Goal: Task Accomplishment & Management: Use online tool/utility

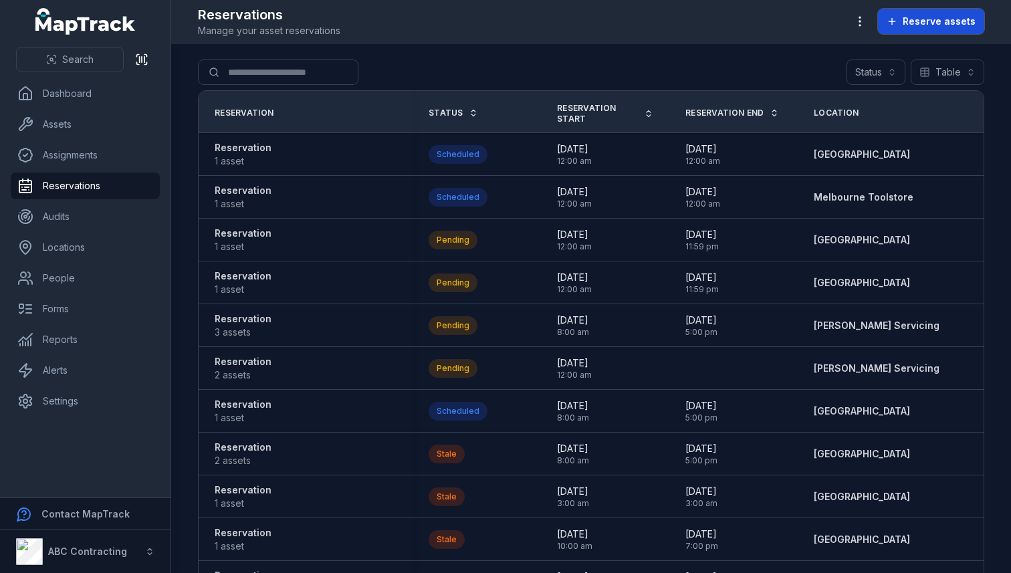
click at [924, 21] on span "Reserve assets" at bounding box center [938, 21] width 73 height 13
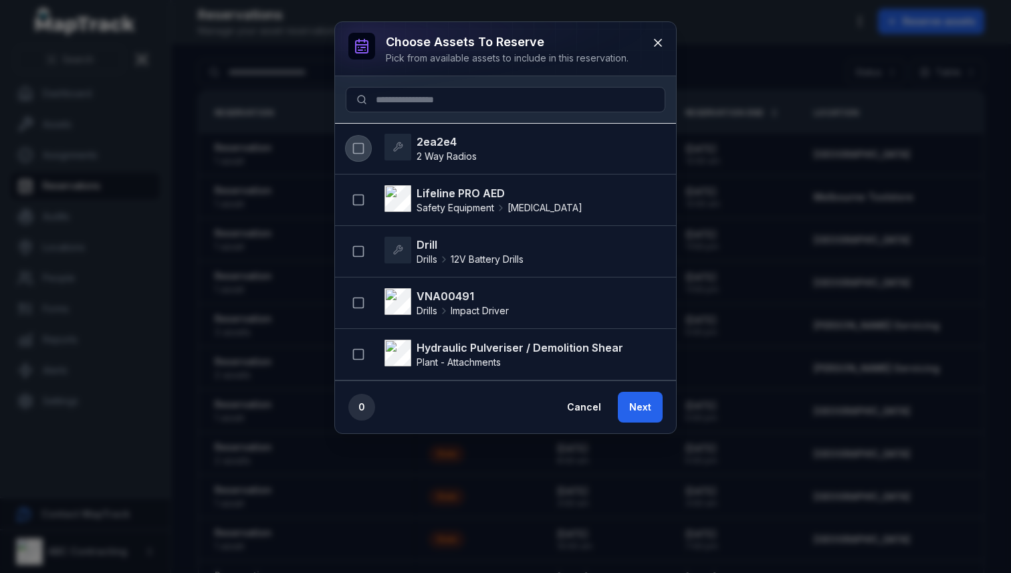
click at [354, 146] on icon "button" at bounding box center [358, 148] width 13 height 13
click at [640, 403] on button "Next" at bounding box center [640, 407] width 45 height 31
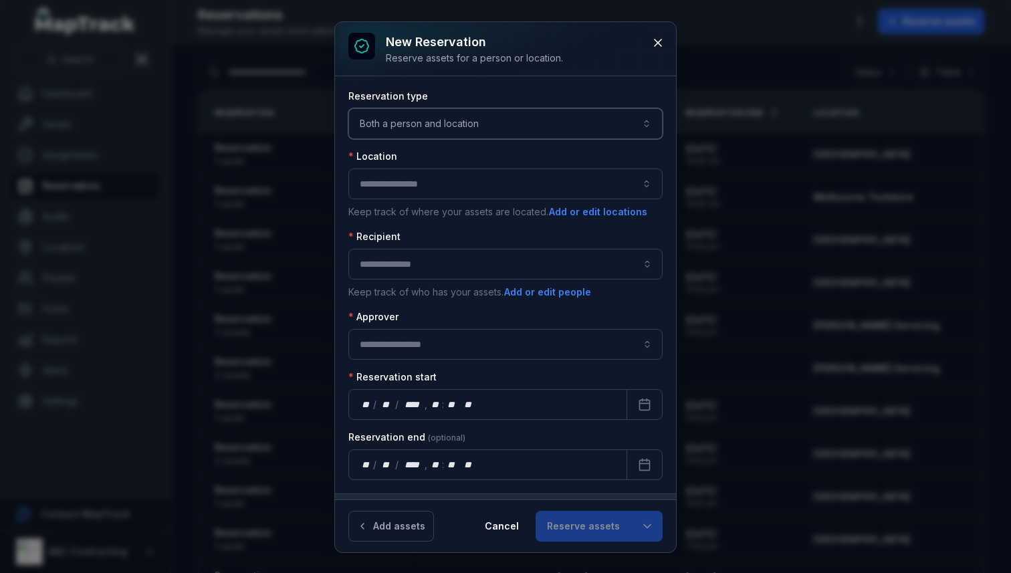
click at [429, 125] on button "Both a person and location ****" at bounding box center [505, 123] width 314 height 31
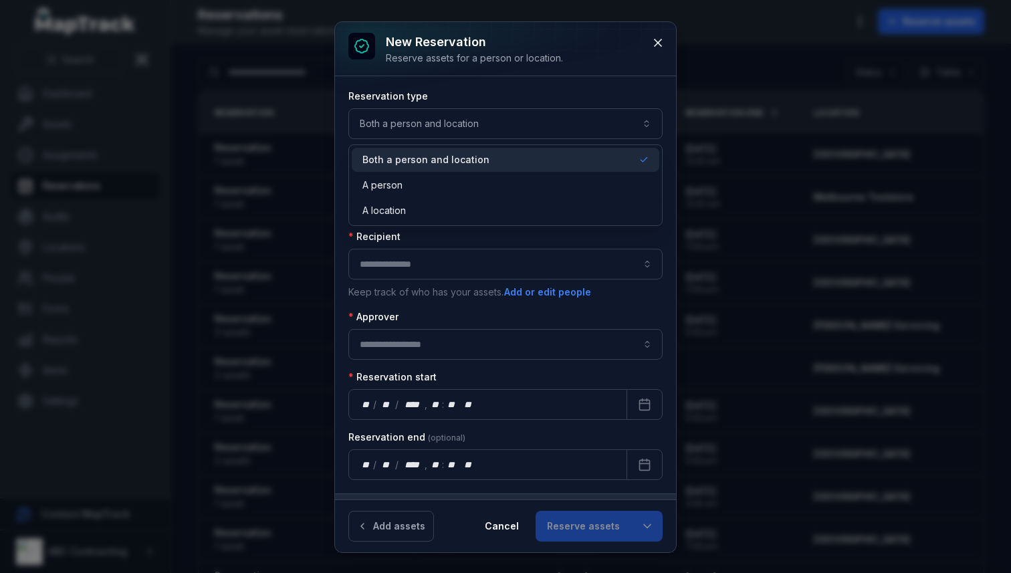
click at [524, 96] on div "Reservation type Both a person and location ****" at bounding box center [505, 114] width 314 height 49
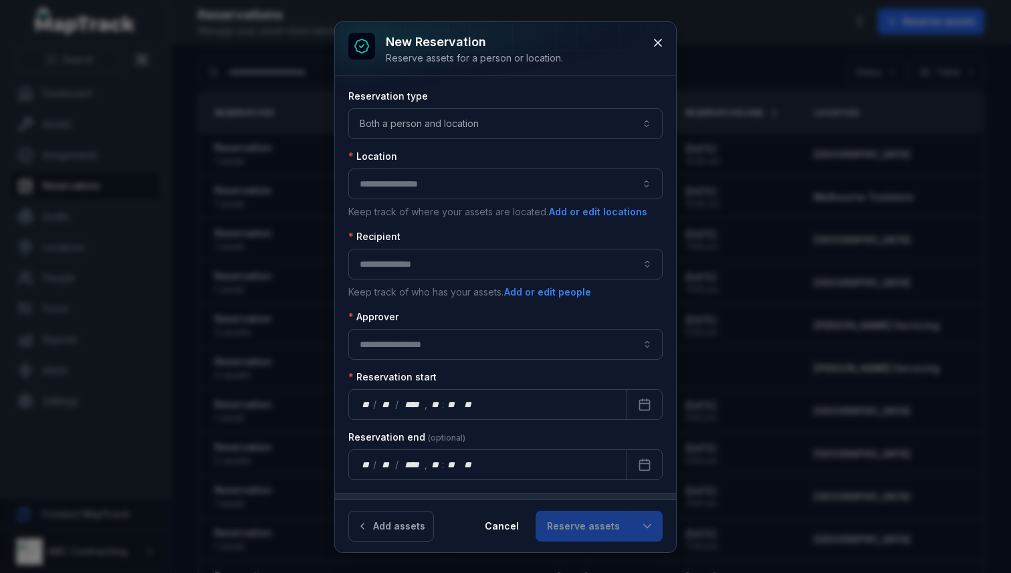
click at [211, 197] on div "New reservation Reserve assets for a person or location. Reservation type Both …" at bounding box center [505, 286] width 1011 height 573
click at [657, 49] on button at bounding box center [657, 42] width 25 height 25
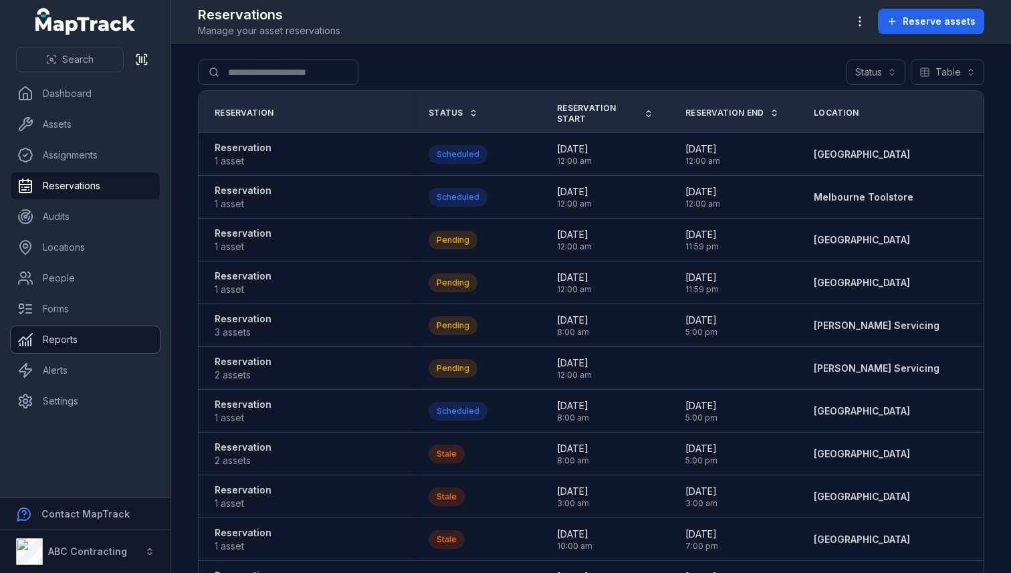
click at [84, 348] on link "Reports" at bounding box center [85, 339] width 149 height 27
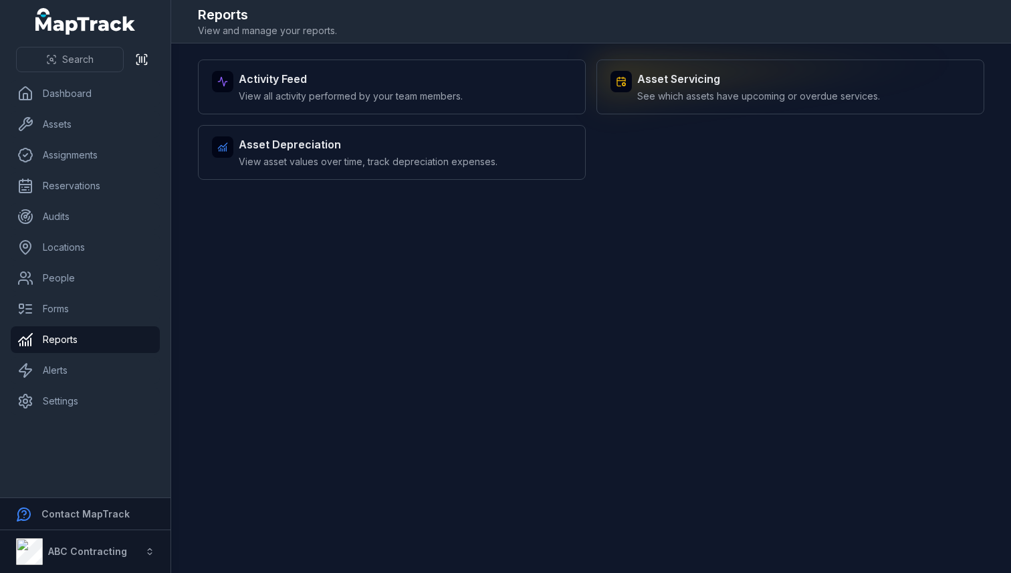
click at [670, 94] on span "See which assets have upcoming or overdue services." at bounding box center [758, 96] width 243 height 13
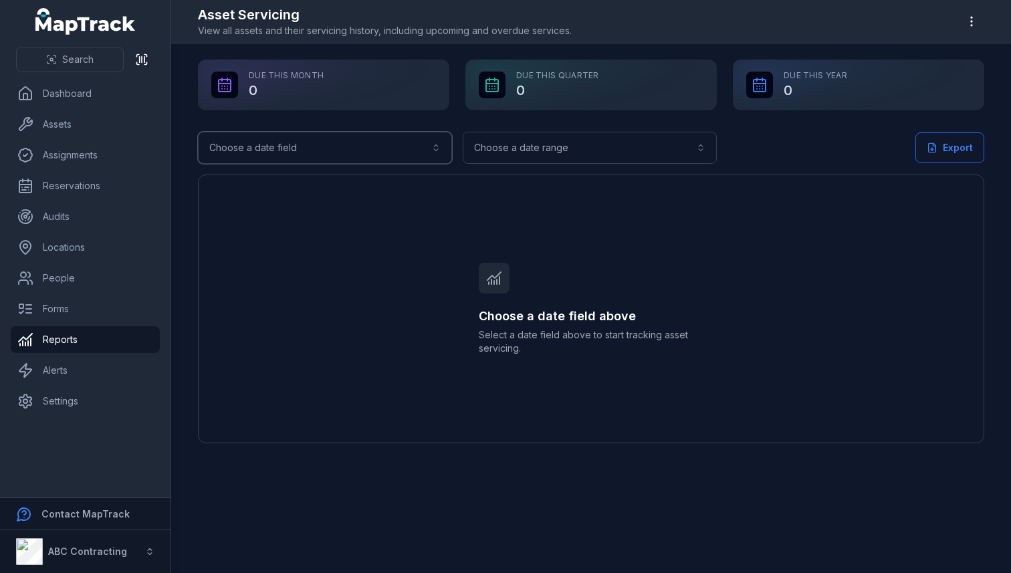
click at [324, 138] on button "Choose a date field" at bounding box center [325, 148] width 254 height 32
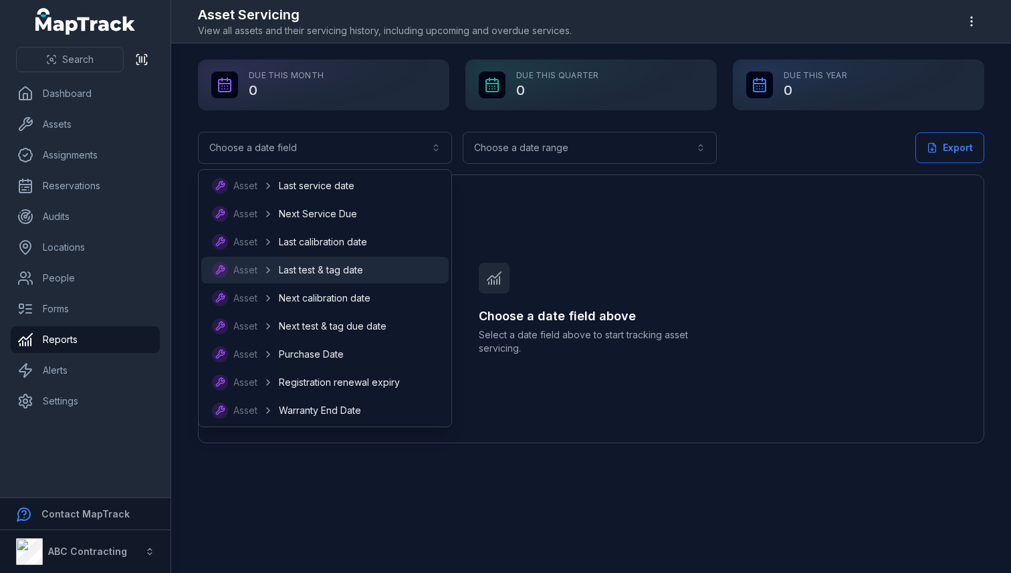
click at [300, 268] on span "Last test & tag date" at bounding box center [321, 269] width 84 height 13
